Goal: Task Accomplishment & Management: Use online tool/utility

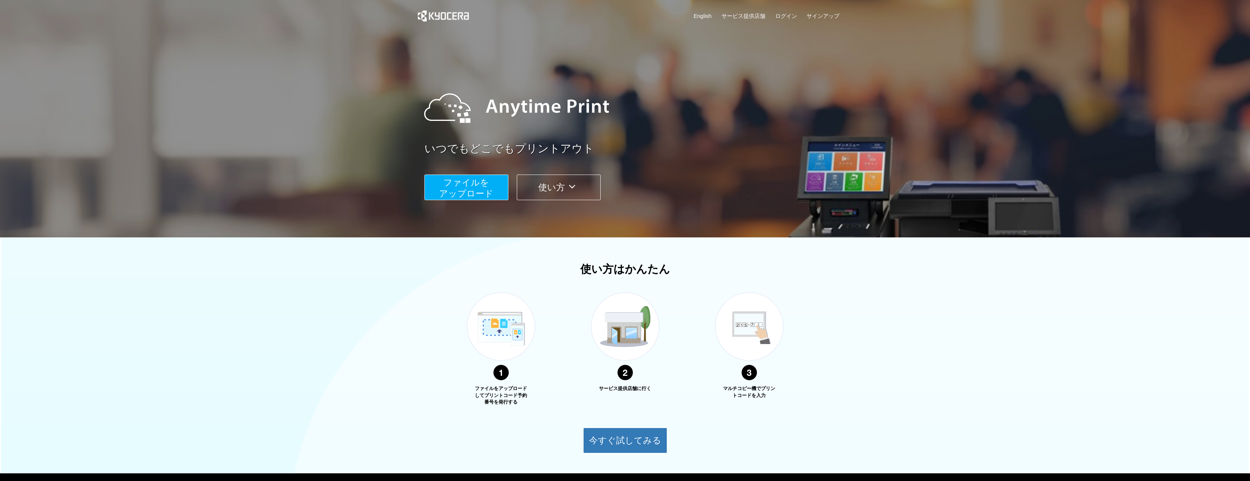
click at [461, 182] on span "ファイルを ​​アップロード" at bounding box center [466, 187] width 54 height 21
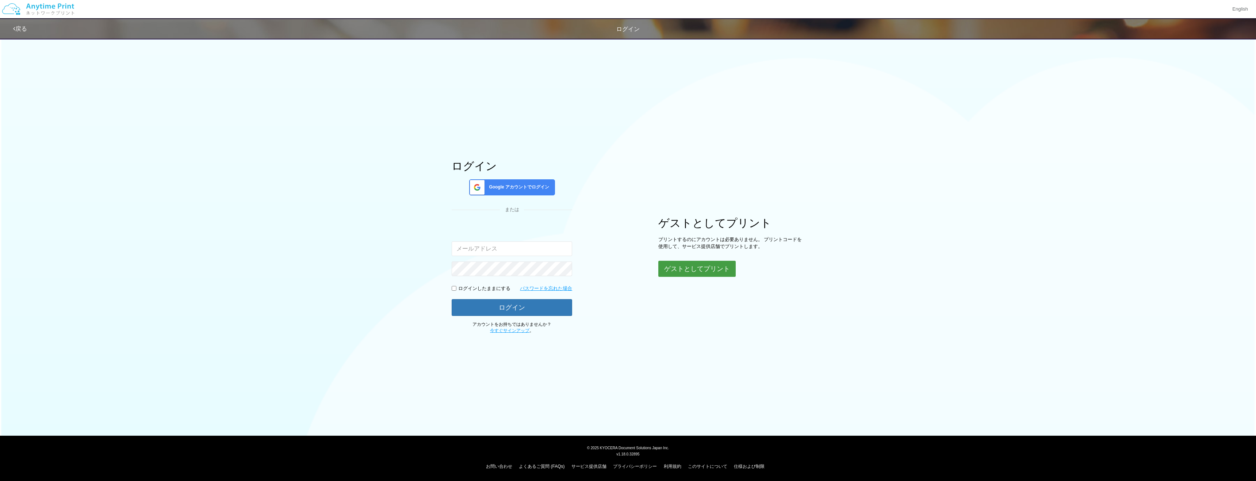
click at [715, 266] on button "ゲストとしてプリント" at bounding box center [696, 269] width 77 height 16
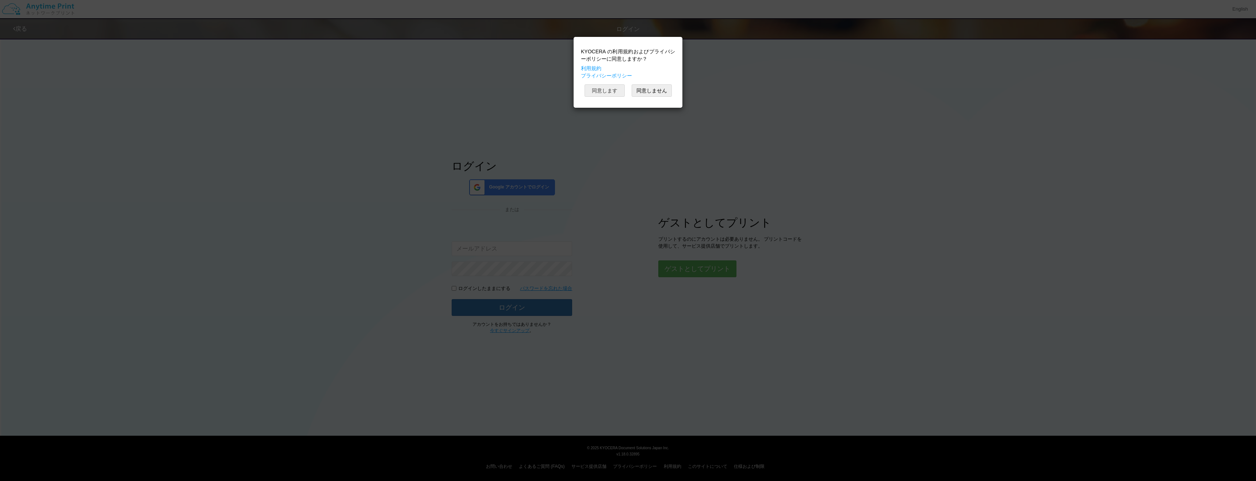
click at [603, 92] on button "同意します" at bounding box center [604, 90] width 40 height 12
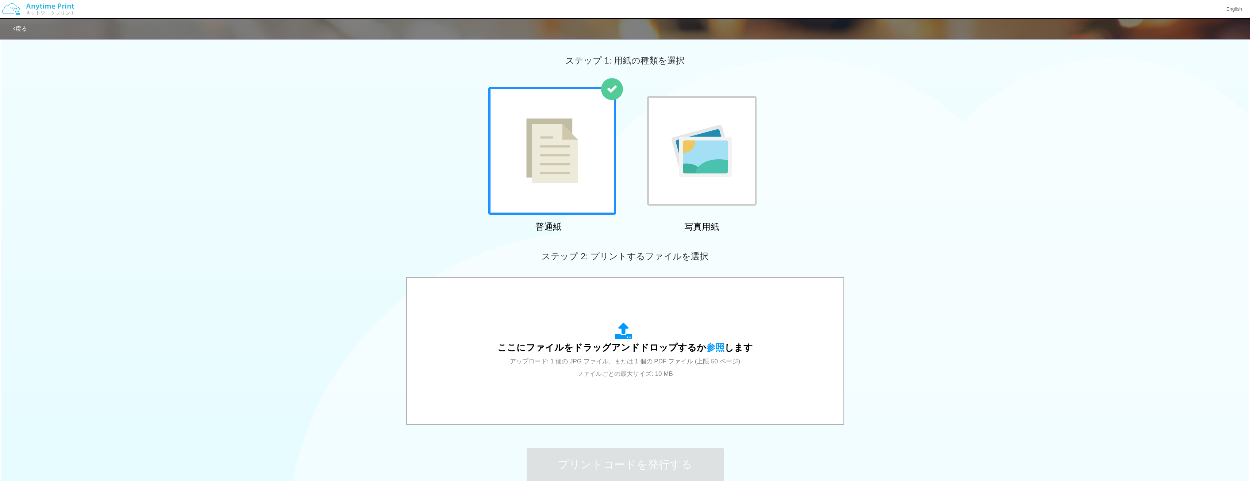
click at [577, 139] on img at bounding box center [552, 150] width 52 height 65
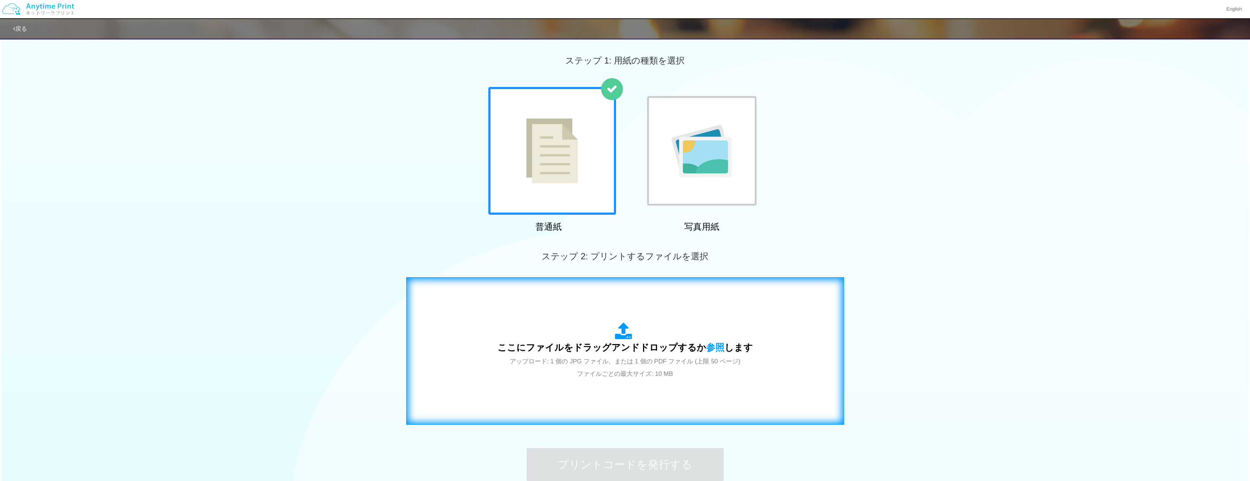
click at [629, 347] on span "ここにファイルをドラッグアンドドロップするか 参照 します" at bounding box center [624, 347] width 255 height 10
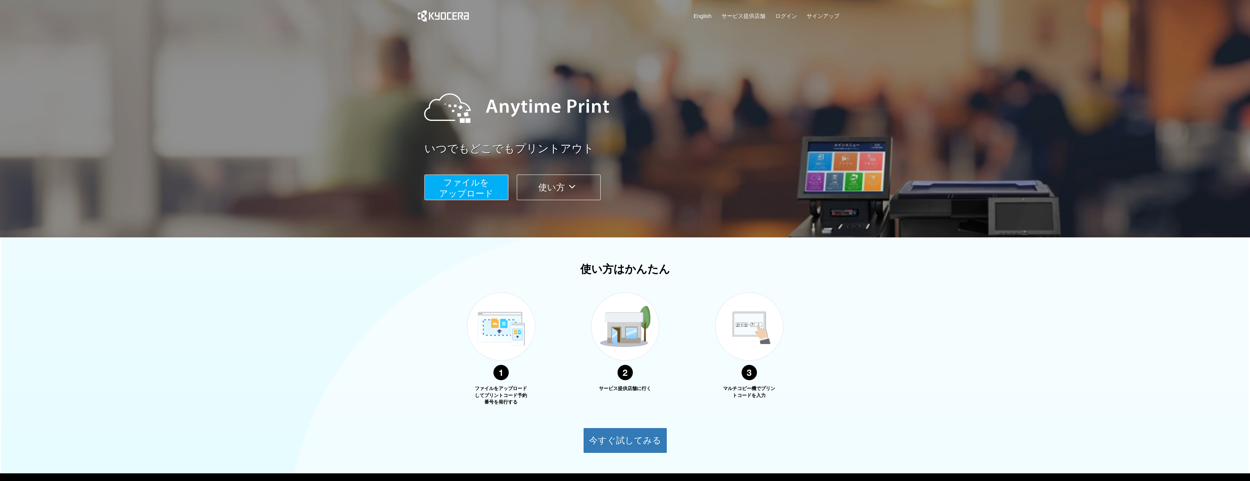
click at [478, 193] on span "ファイルを ​​アップロード" at bounding box center [466, 187] width 54 height 21
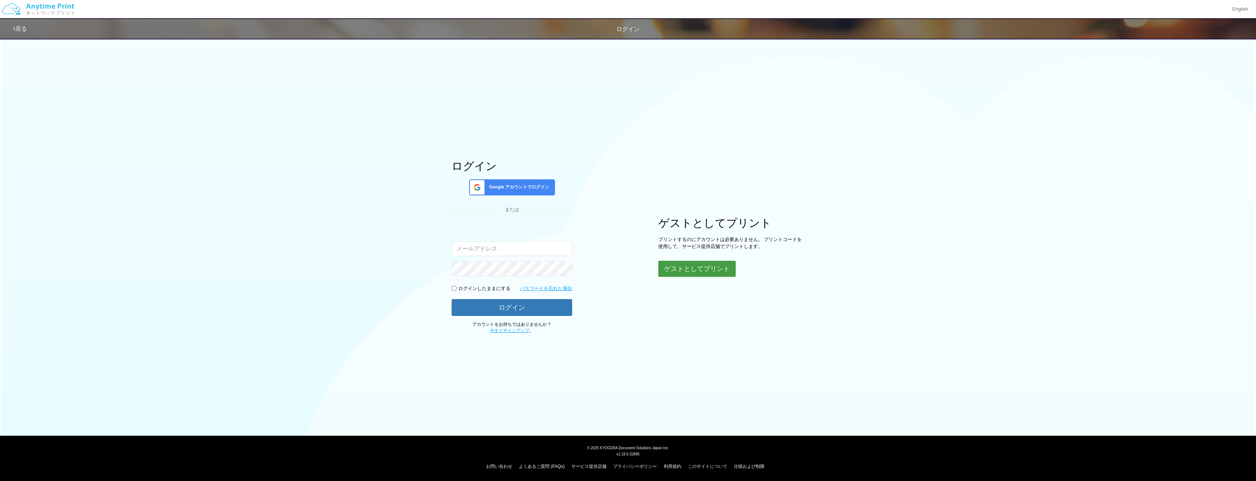
click at [703, 269] on button "ゲストとしてプリント" at bounding box center [696, 269] width 77 height 16
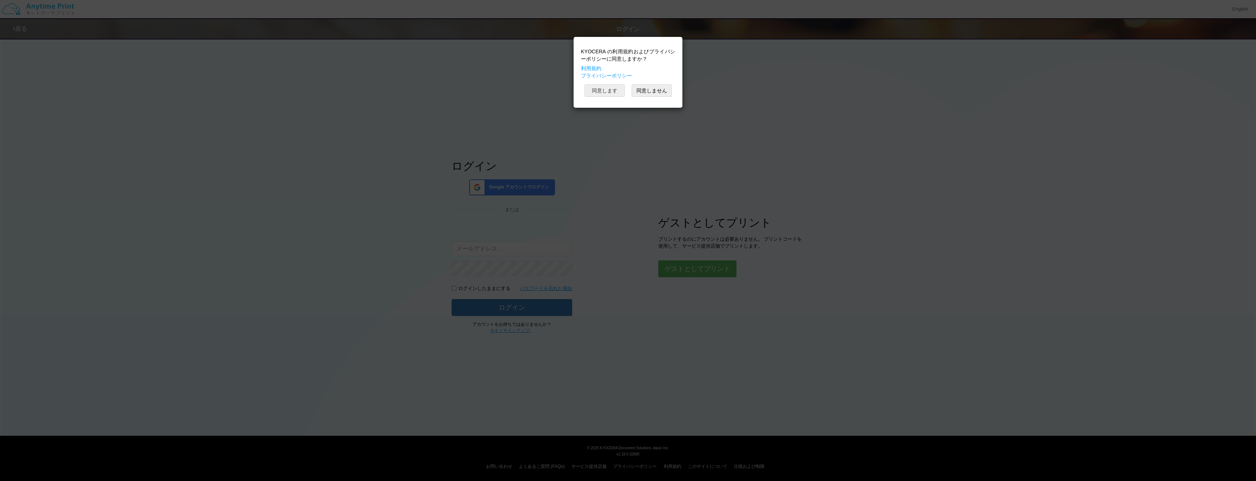
click at [607, 88] on button "同意します" at bounding box center [604, 90] width 40 height 12
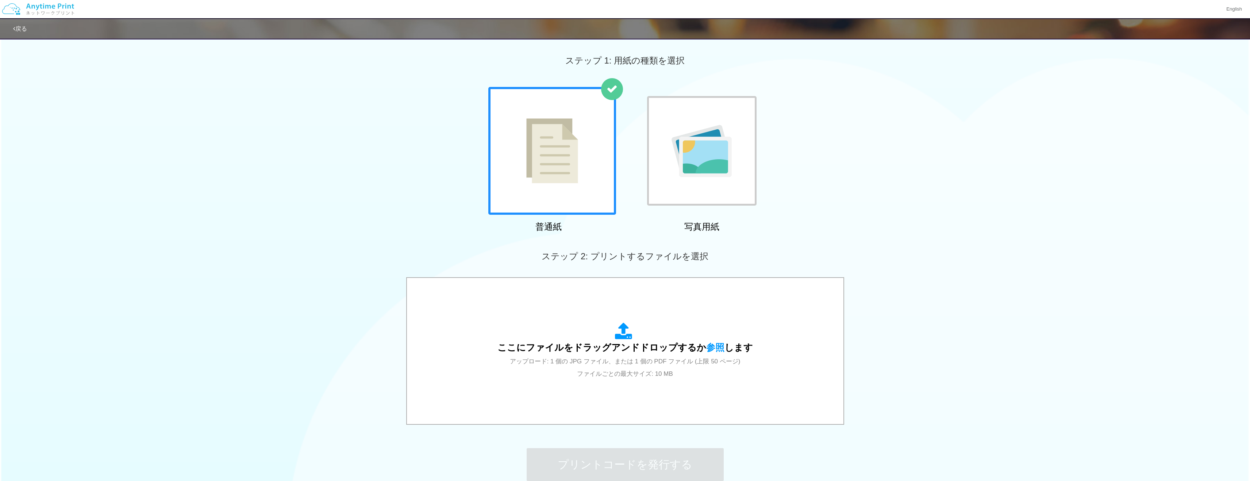
click at [576, 137] on img at bounding box center [552, 150] width 52 height 65
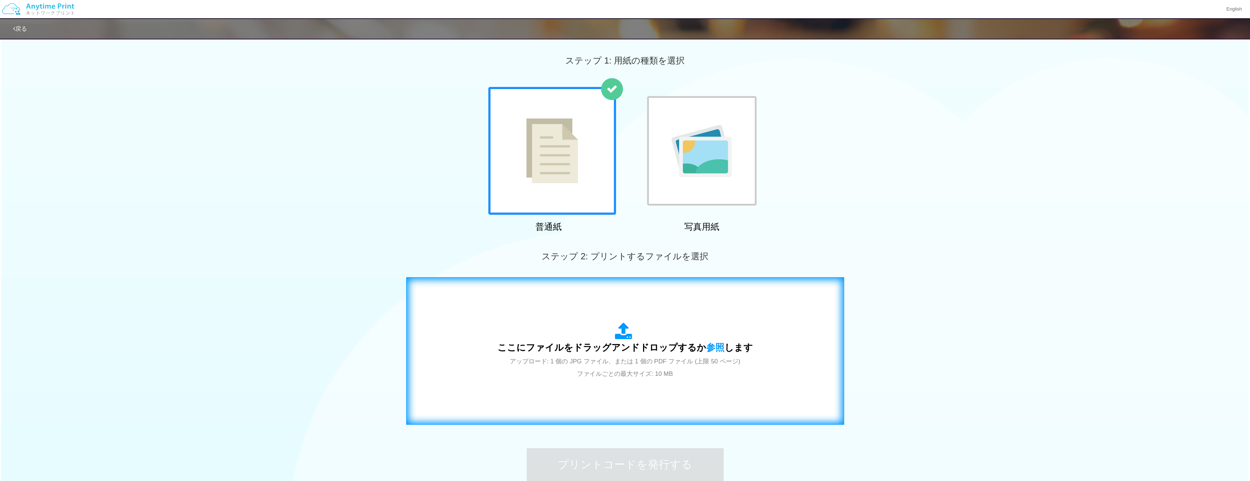
click at [577, 309] on div "ここにファイルをドラッグアンドドロップするか 参照 します アップロード: 1 個の JPG ファイル、または 1 個の PDF ファイル (上限 50 ペー…" at bounding box center [625, 351] width 423 height 132
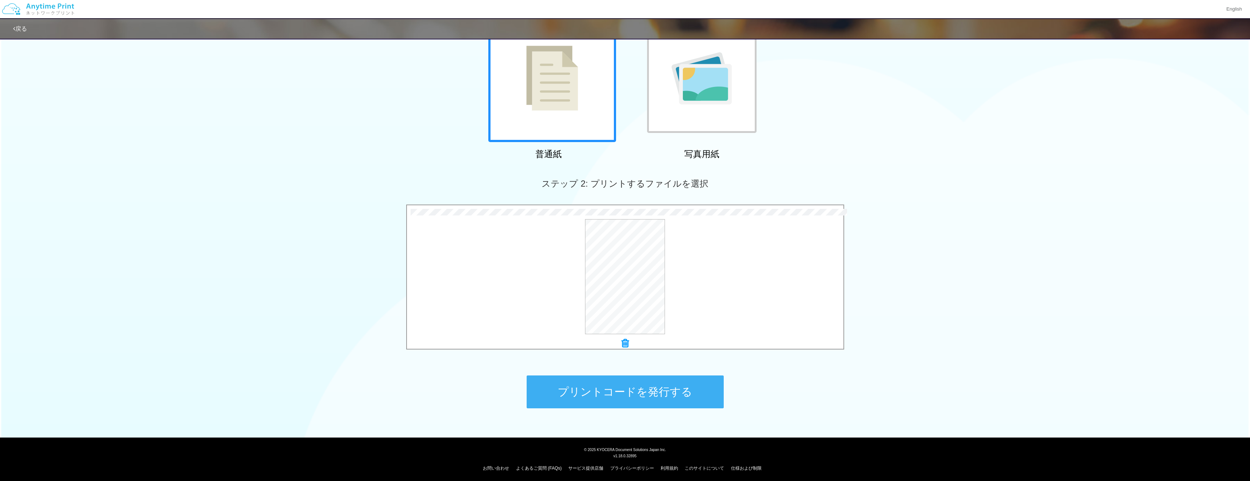
scroll to position [73, 0]
click at [648, 385] on button "プリントコードを発行する" at bounding box center [625, 391] width 197 height 33
